Goal: Find specific page/section: Find specific page/section

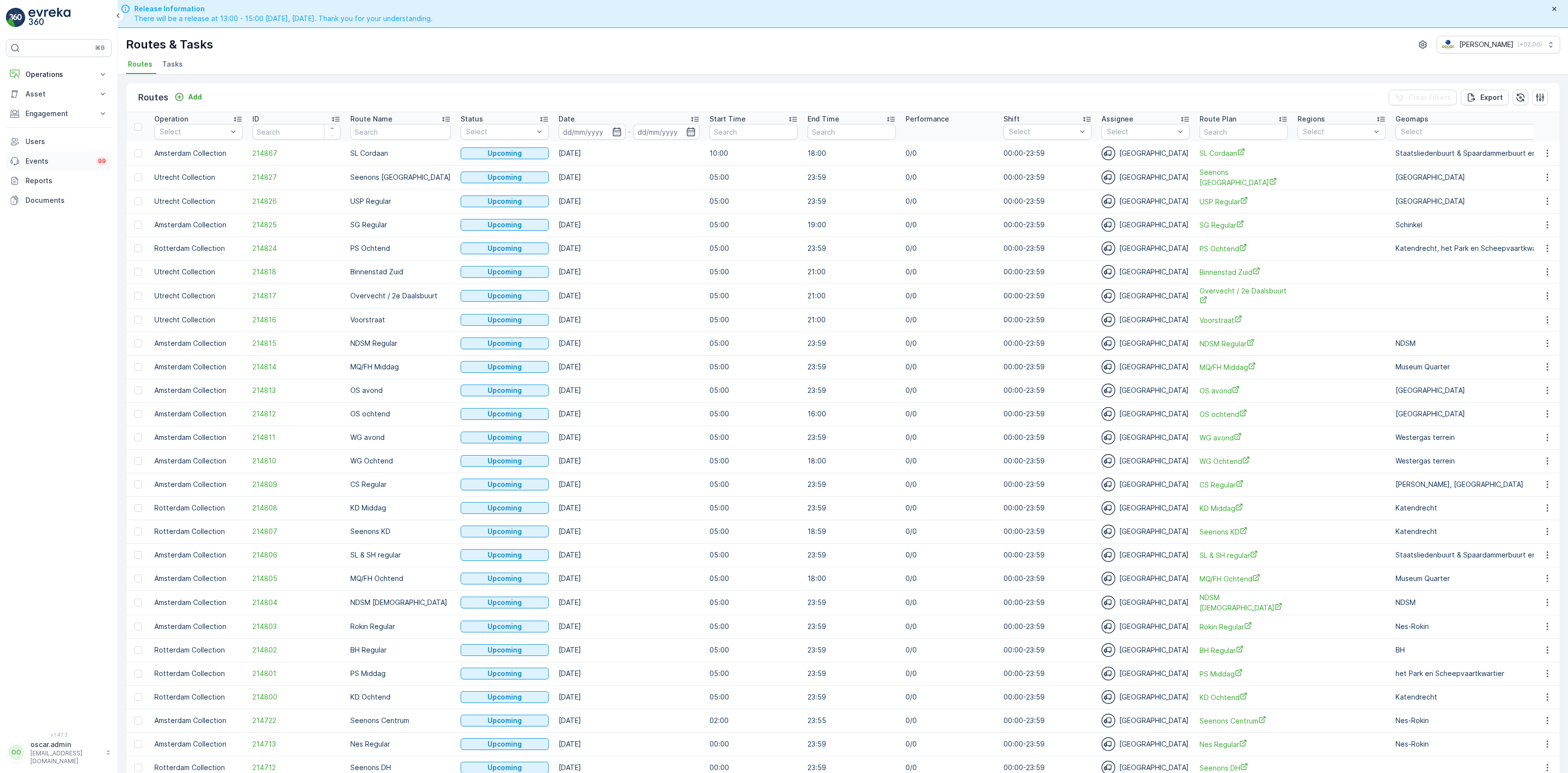
click at [41, 166] on p "Events" at bounding box center [57, 161] width 65 height 10
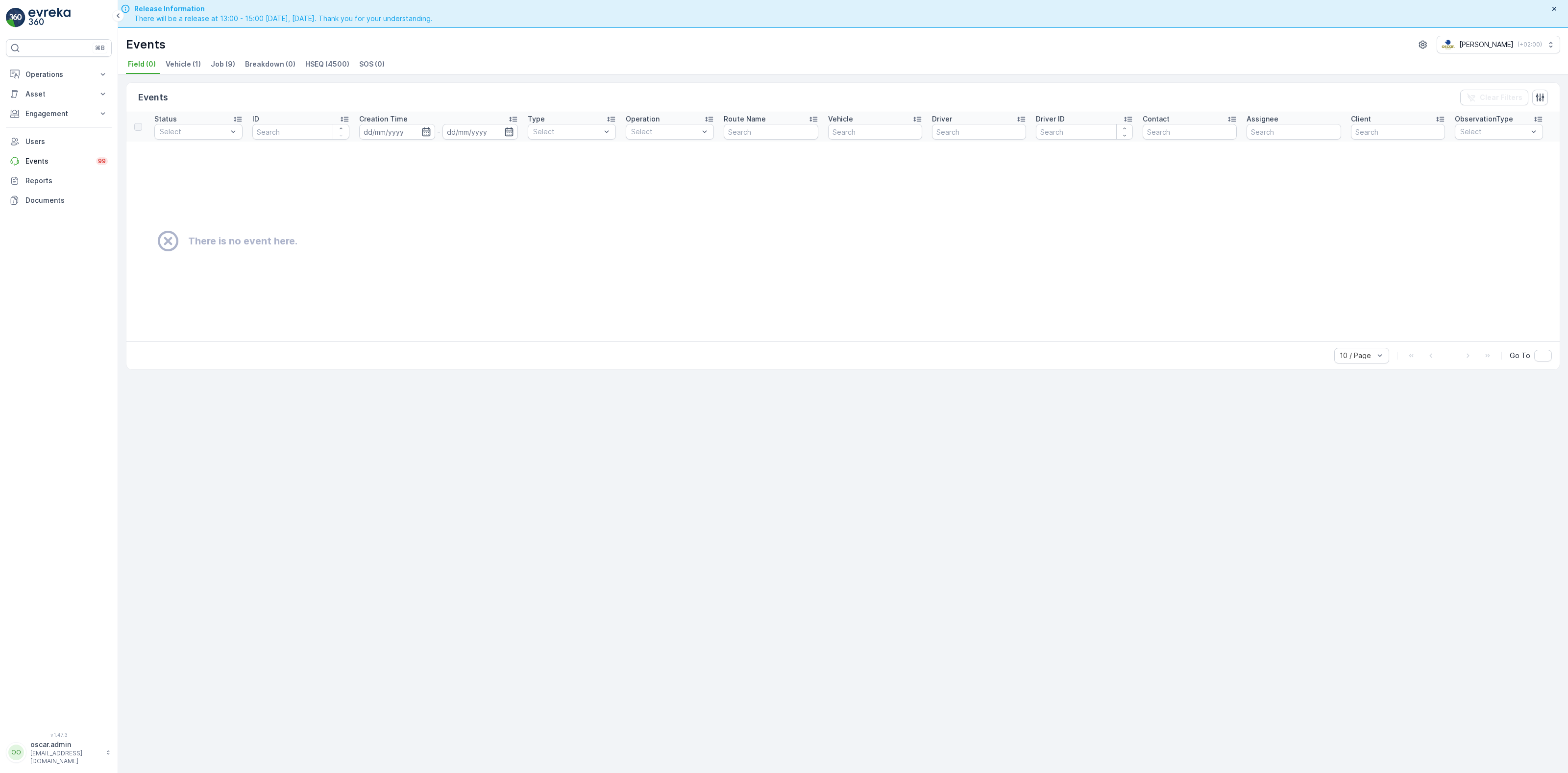
click at [182, 68] on span "Vehicle (1)" at bounding box center [183, 64] width 35 height 10
